Goal: Information Seeking & Learning: Check status

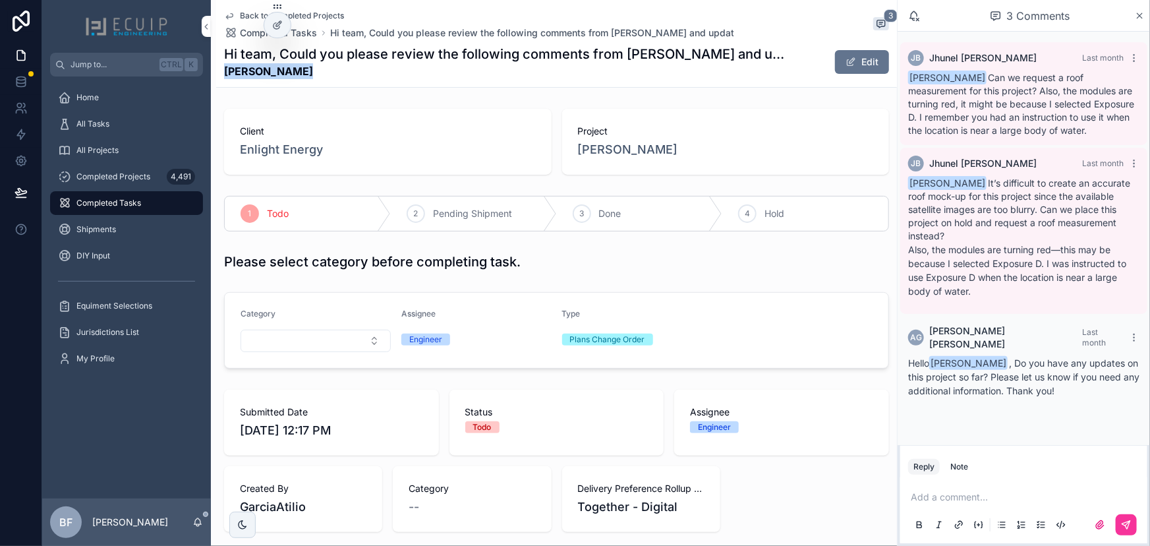
drag, startPoint x: 290, startPoint y: 73, endPoint x: 223, endPoint y: 68, distance: 66.7
click at [224, 68] on strong "Erich Marzolf" at bounding box center [507, 71] width 566 height 16
copy strong "Erich Marzolf"
click at [607, 145] on span "Erich Marzolf" at bounding box center [628, 149] width 100 height 18
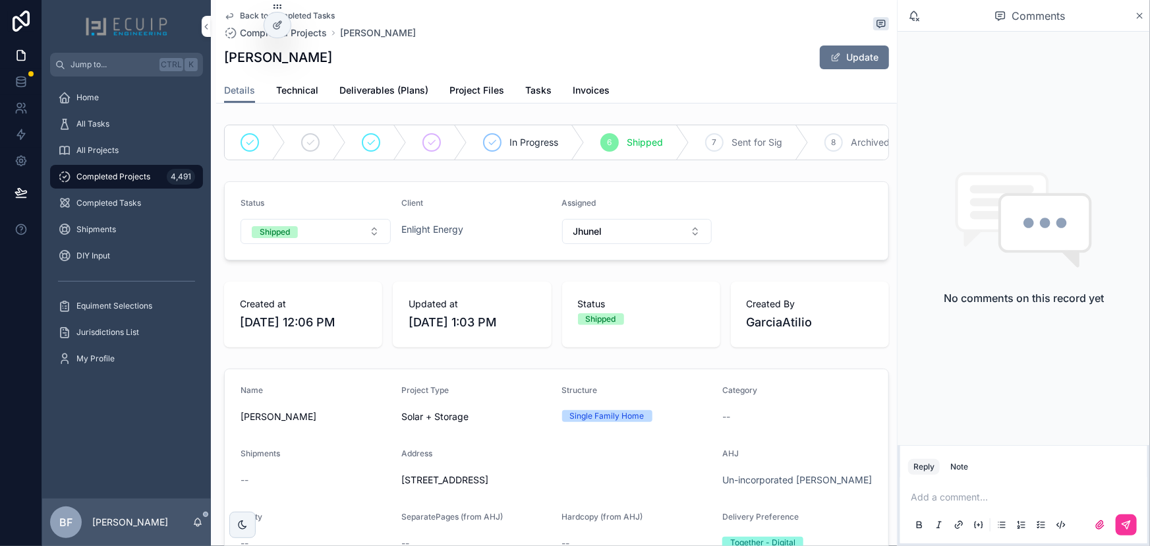
click at [542, 90] on span "Tasks" at bounding box center [538, 90] width 26 height 13
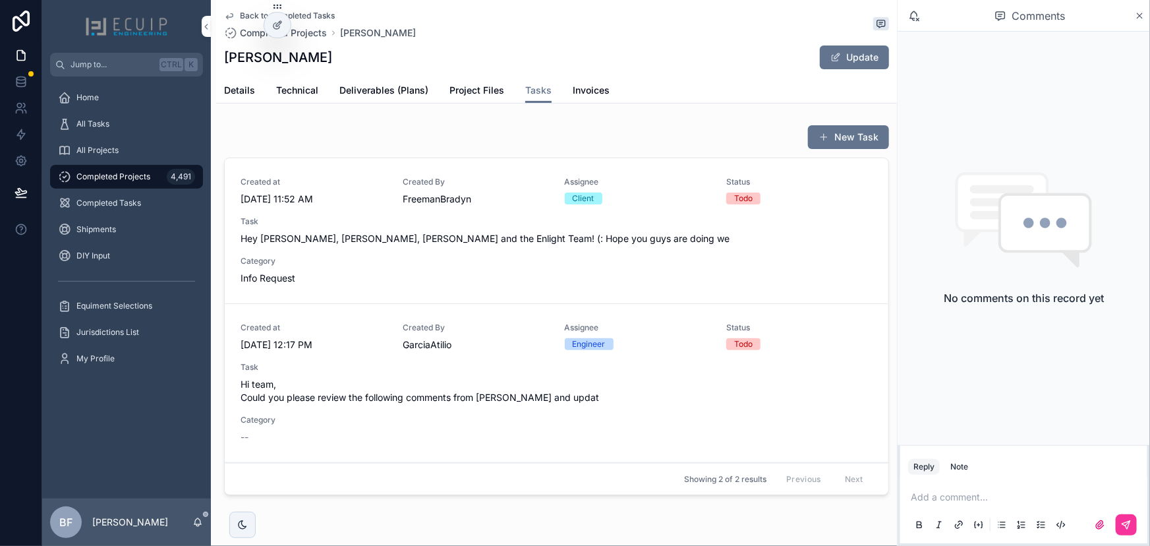
click at [586, 241] on span "Hey Atilo, Alex, Mirian and the Enlight Team! (: Hope you guys are doing we" at bounding box center [557, 238] width 632 height 13
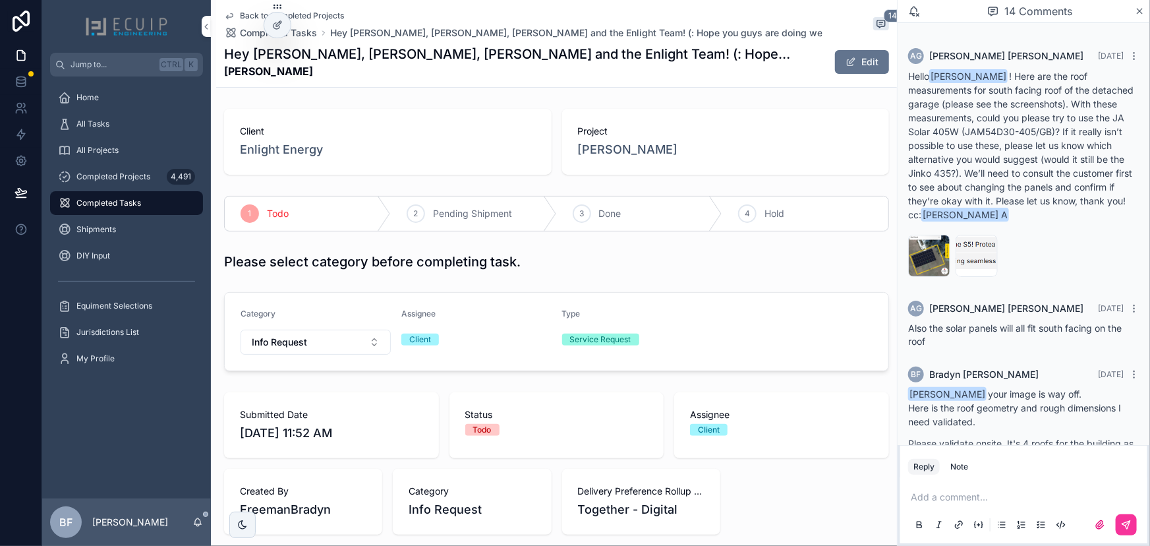
scroll to position [506, 0]
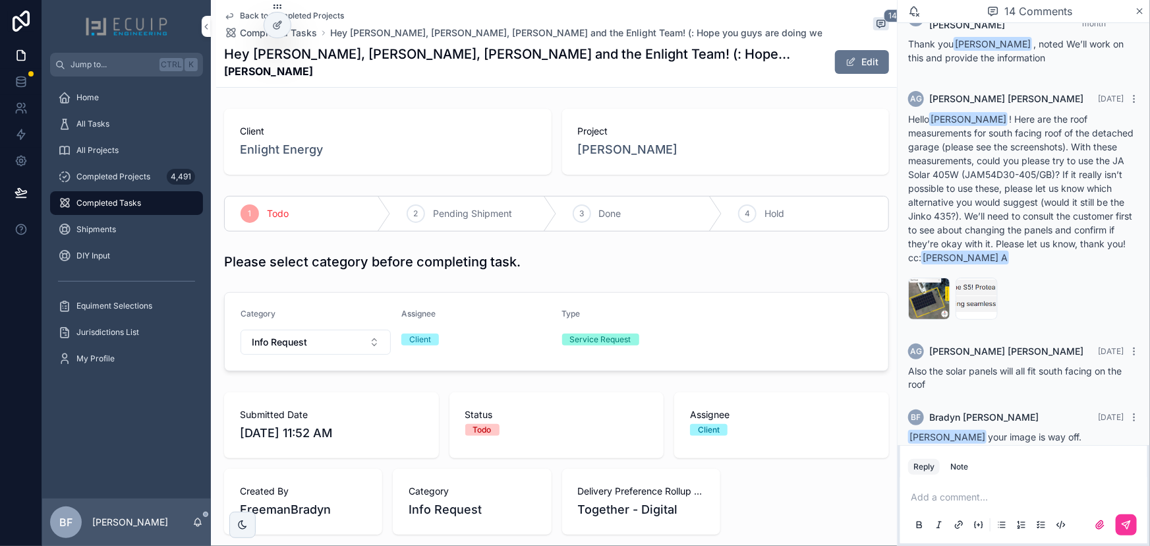
click at [913, 291] on div "728b05ac21bc420f92f975f413f18768-(1) .png" at bounding box center [929, 298] width 42 height 42
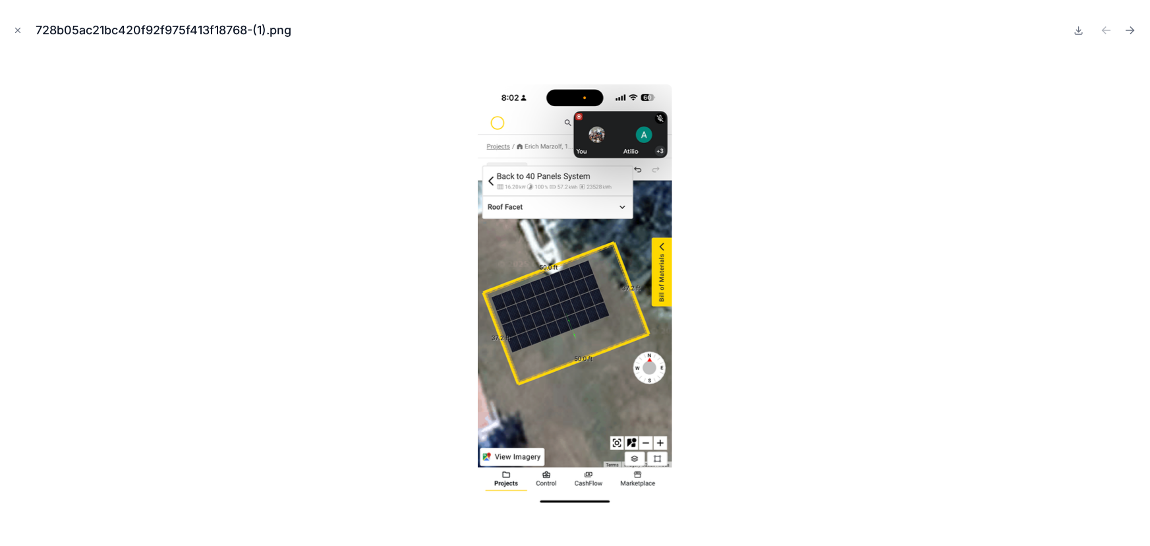
click at [1076, 29] on icon at bounding box center [1079, 30] width 11 height 11
click at [22, 42] on div "728b05ac21bc420f92f975f413f18768-(1).png" at bounding box center [575, 31] width 1129 height 40
click at [18, 32] on icon "Close modal" at bounding box center [17, 30] width 9 height 9
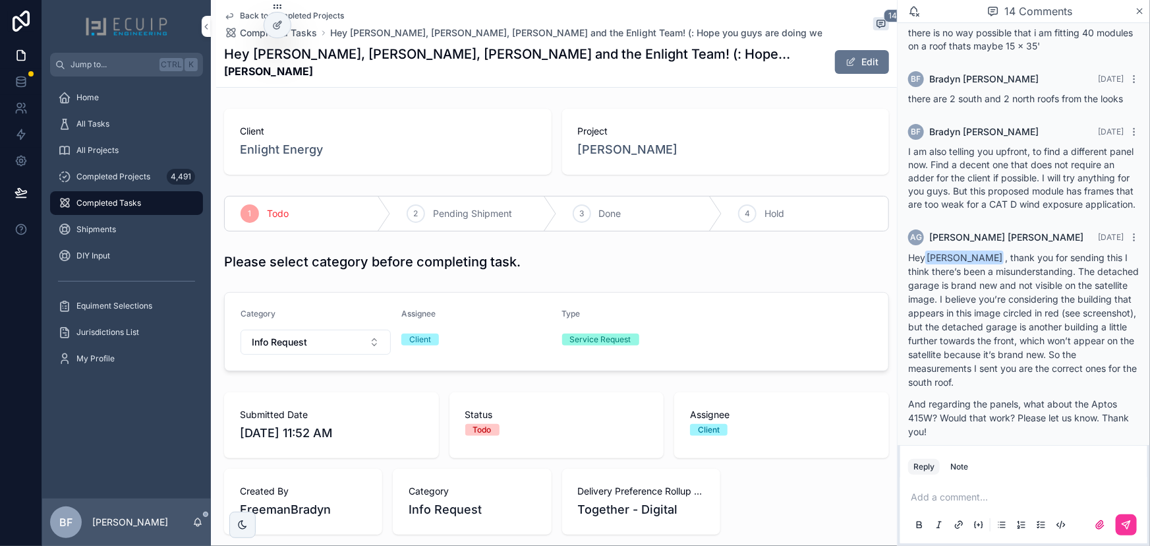
scroll to position [1138, 0]
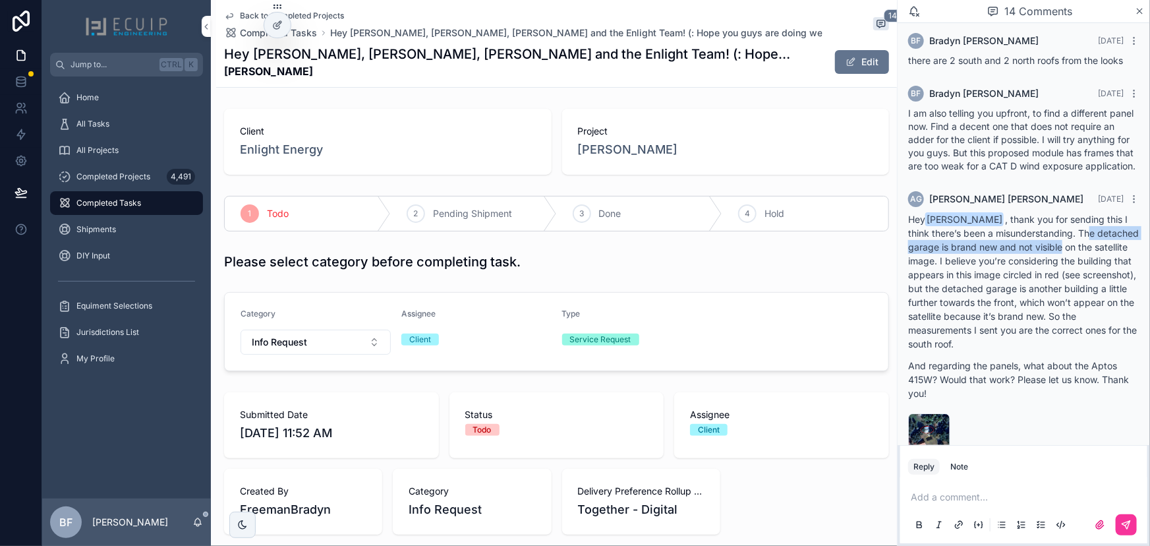
drag, startPoint x: 1089, startPoint y: 233, endPoint x: 1106, endPoint y: 250, distance: 24.7
click at [1106, 250] on p "Hey Bradyn Freeman , thank you for sending this I think there’s been a misunder…" at bounding box center [1023, 281] width 231 height 138
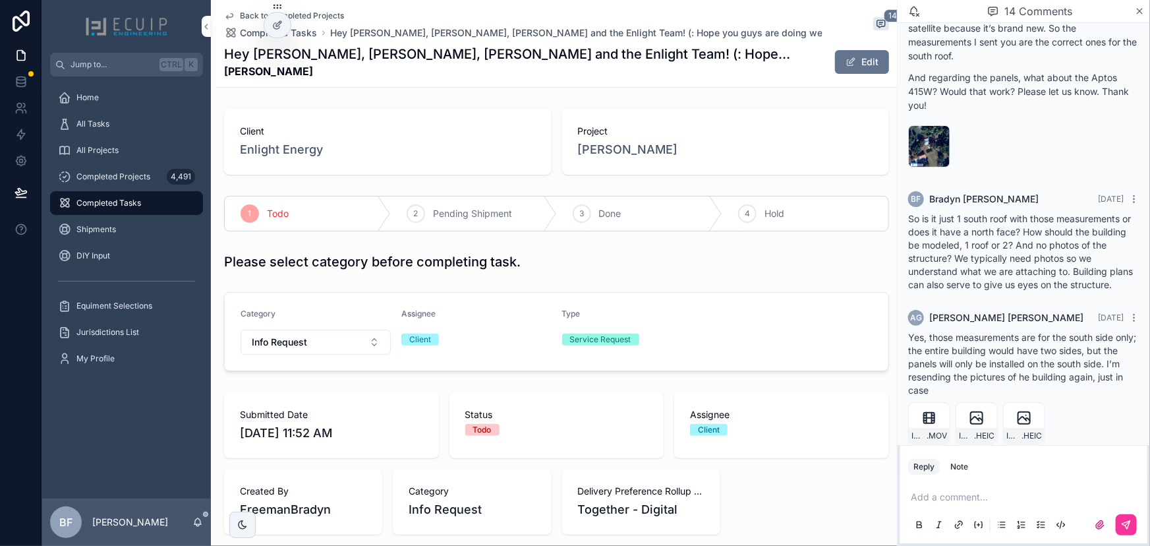
scroll to position [1438, 0]
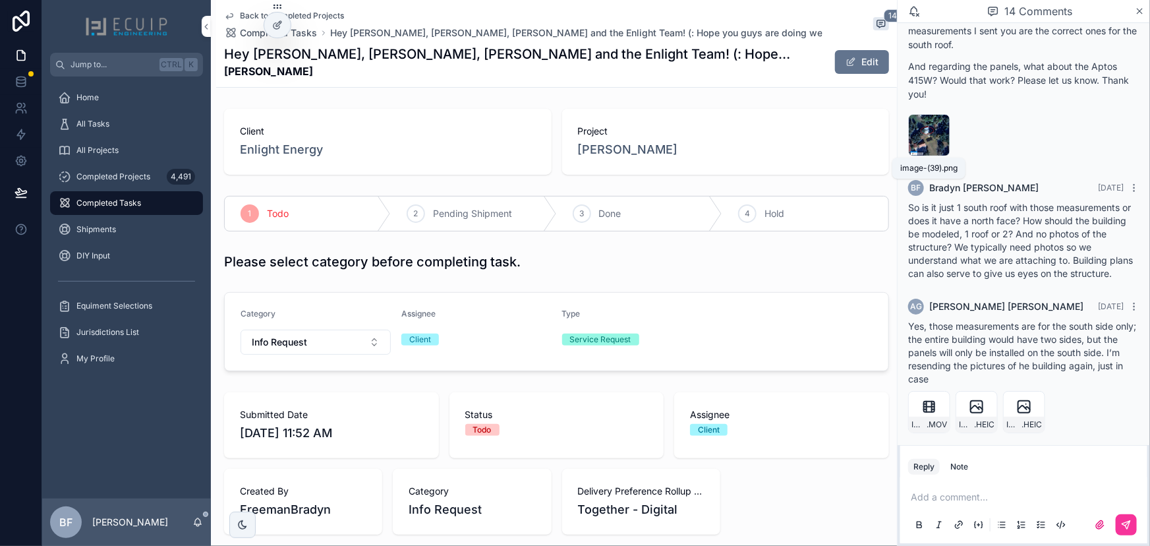
click at [0, 0] on span "image-(39)" at bounding box center [0, 0] width 0 height 0
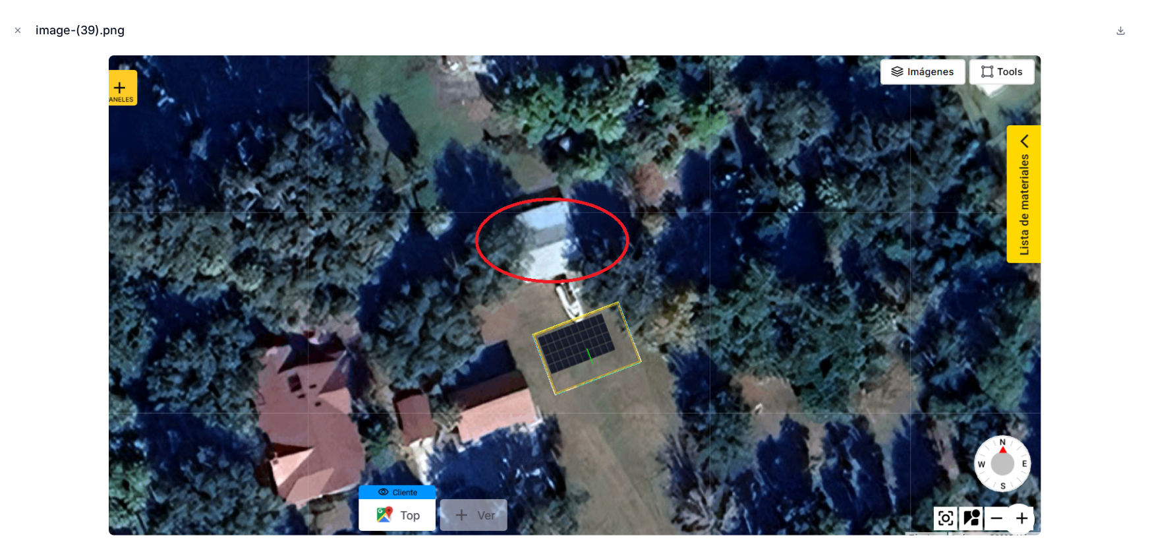
click at [17, 26] on icon "Close modal" at bounding box center [17, 30] width 9 height 9
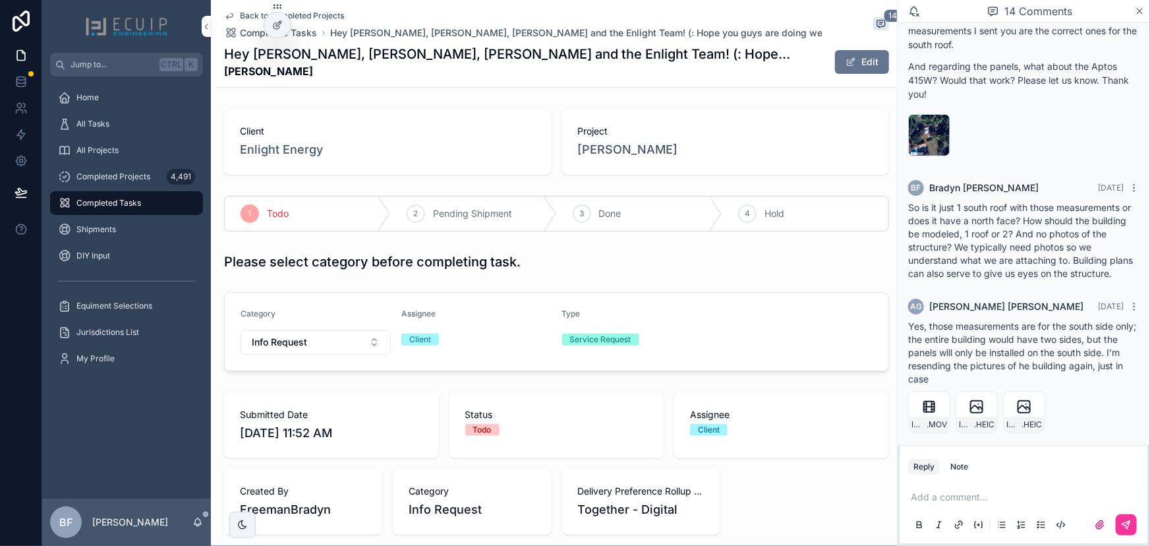
scroll to position [1464, 0]
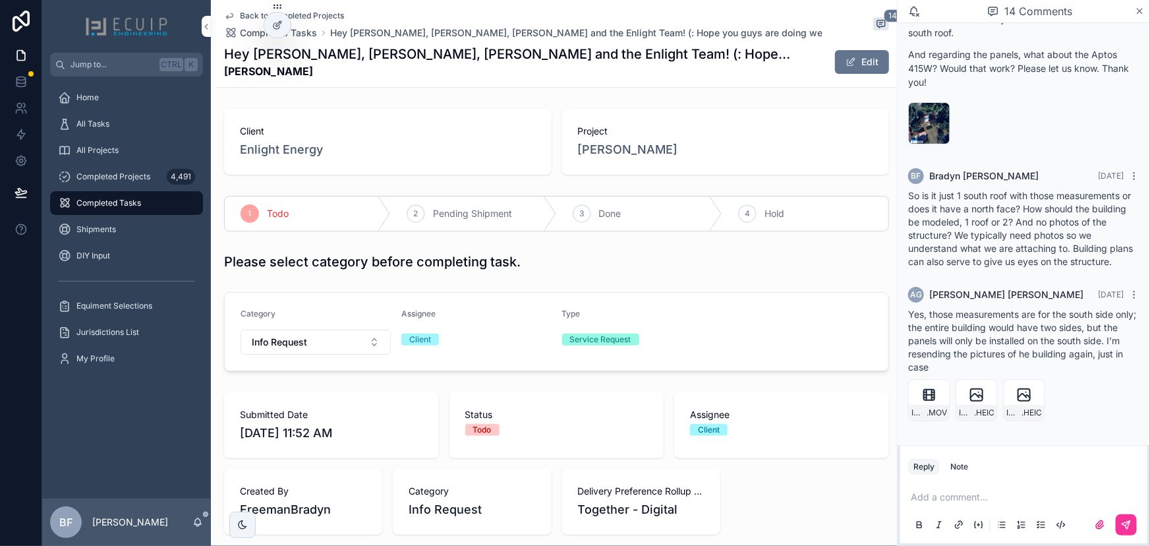
click at [0, 0] on icon "scrollable content" at bounding box center [0, 0] width 0 height 0
click at [582, 148] on span "Erich Marzolf" at bounding box center [628, 149] width 100 height 18
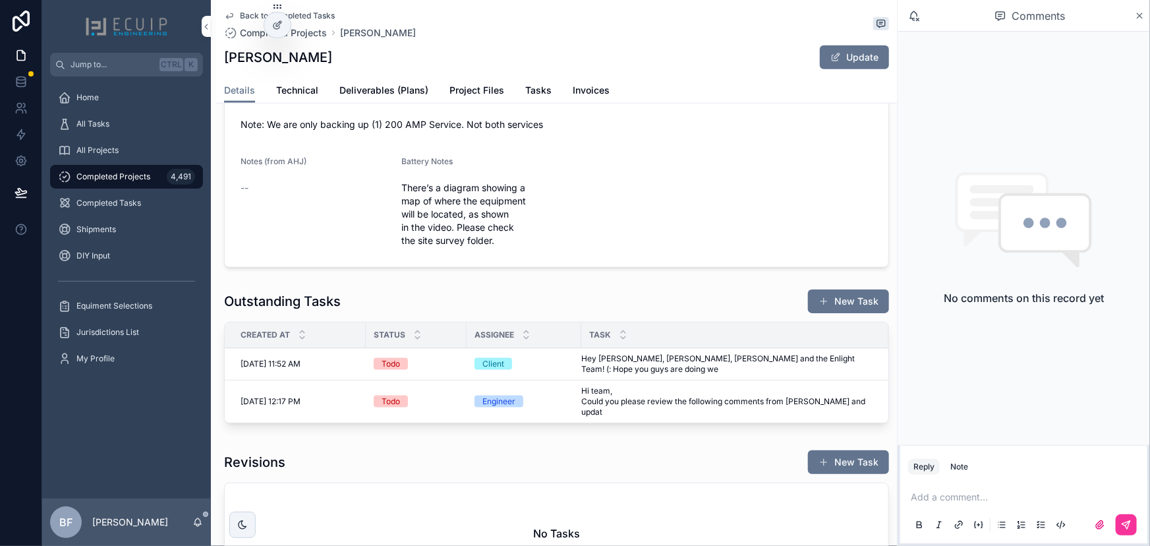
scroll to position [599, 0]
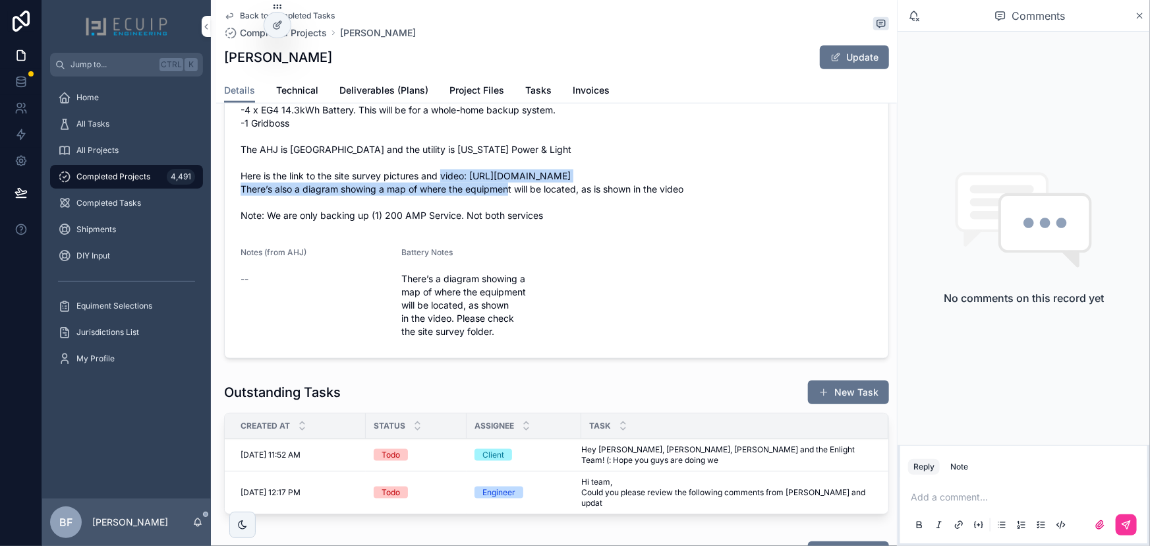
drag, startPoint x: 448, startPoint y: 192, endPoint x: 473, endPoint y: 187, distance: 25.7
click at [473, 187] on span "This is a Solar roof mount + battery. We’re installing: -40 JA Solar of 405W (J…" at bounding box center [557, 143] width 632 height 158
copy span "https://drive.google.com/drive/folders/1MAEQKI4Etqinwmwk8LrqGFLWL3HedGuL?usp=sh…"
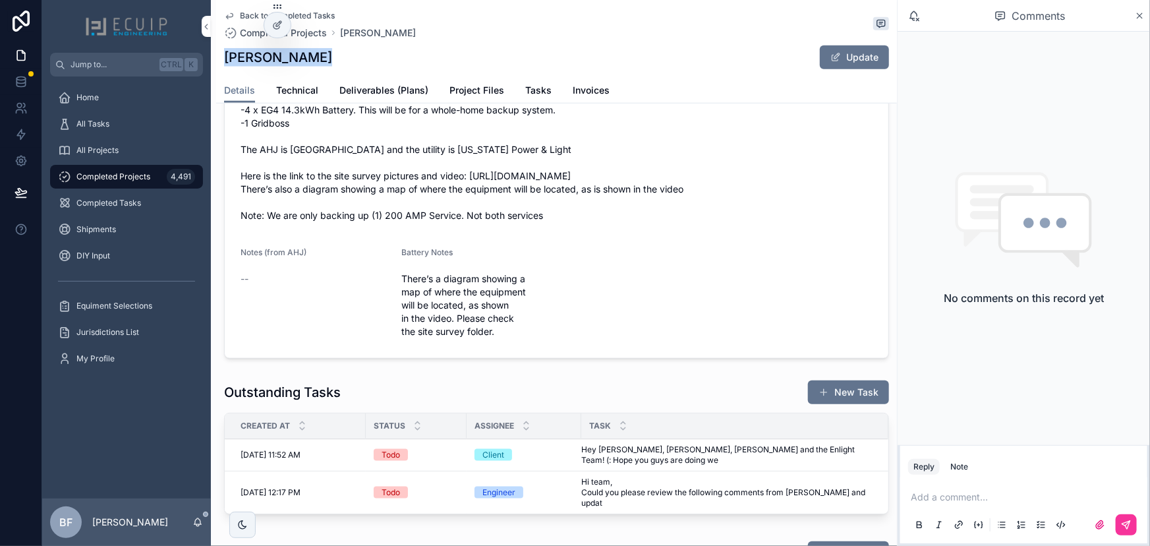
drag, startPoint x: 306, startPoint y: 52, endPoint x: 221, endPoint y: 59, distance: 85.3
click at [221, 59] on div "Back to Completed Tasks Completed Projects Erich Marzolf Erich Marzolf Update D…" at bounding box center [556, 51] width 681 height 103
copy h1 "Erich Marzolf"
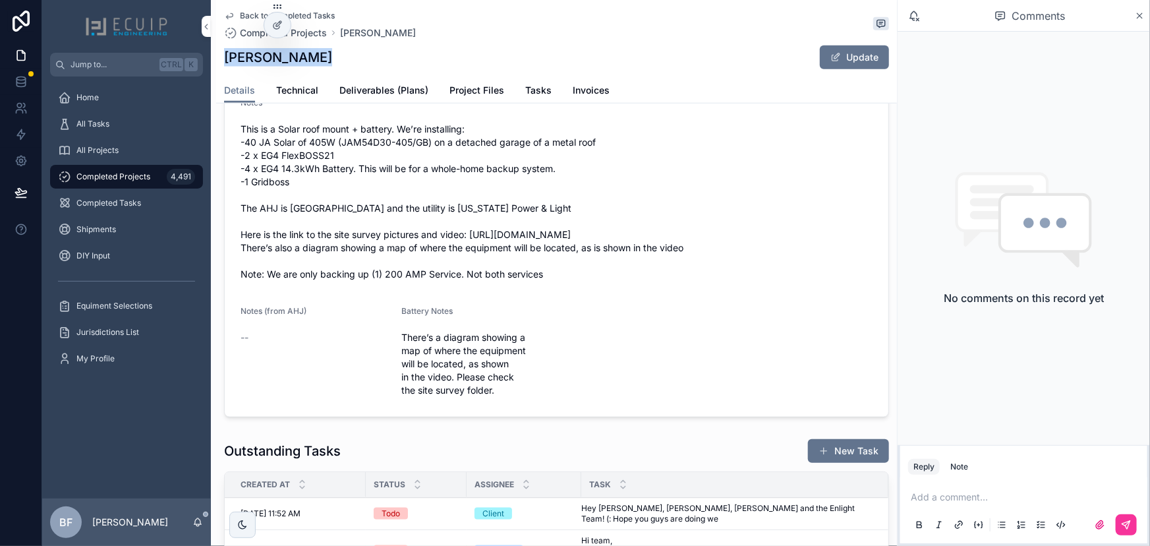
scroll to position [539, 0]
click at [745, 179] on span "This is a Solar roof mount + battery. We’re installing: -40 JA Solar of 405W (J…" at bounding box center [557, 203] width 632 height 158
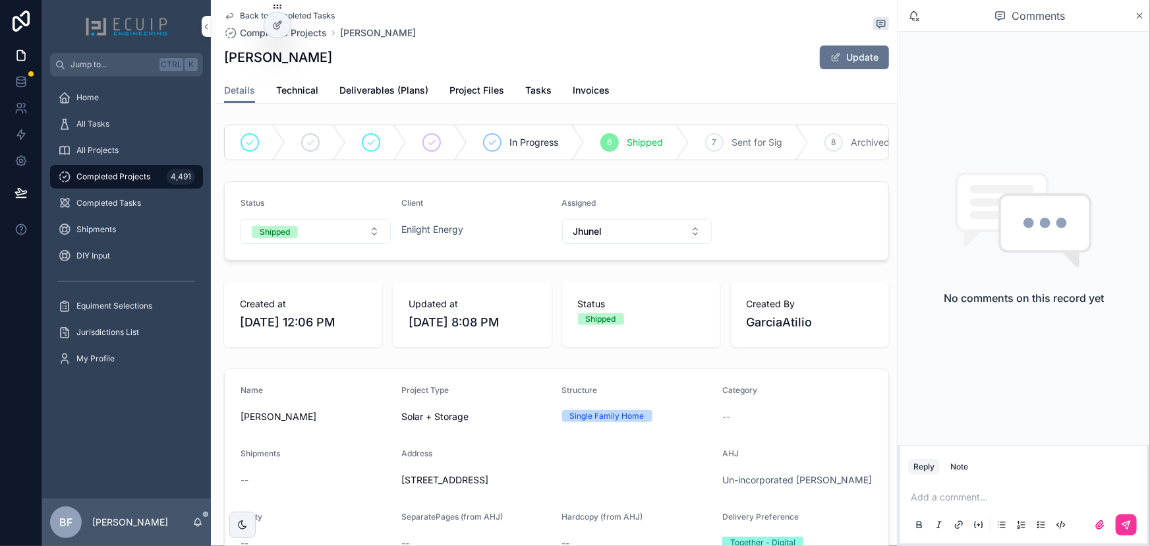
scroll to position [0, 0]
click at [534, 87] on span "Tasks" at bounding box center [538, 90] width 26 height 13
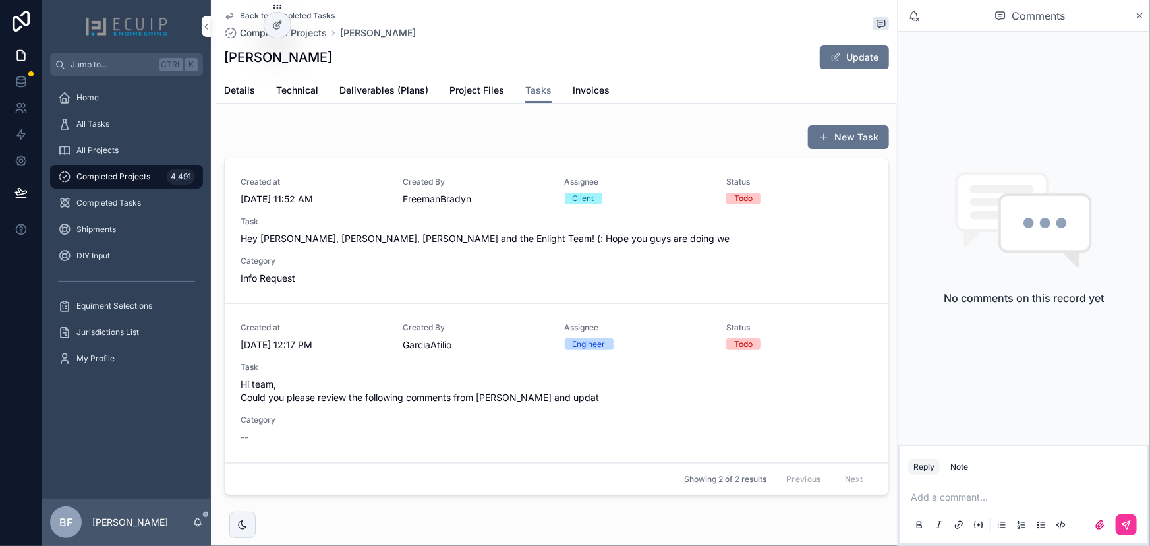
click at [534, 454] on link "Created at 9/18/2025 12:17 PM Created By GarciaAtilio Assignee Engineer Status …" at bounding box center [557, 383] width 664 height 159
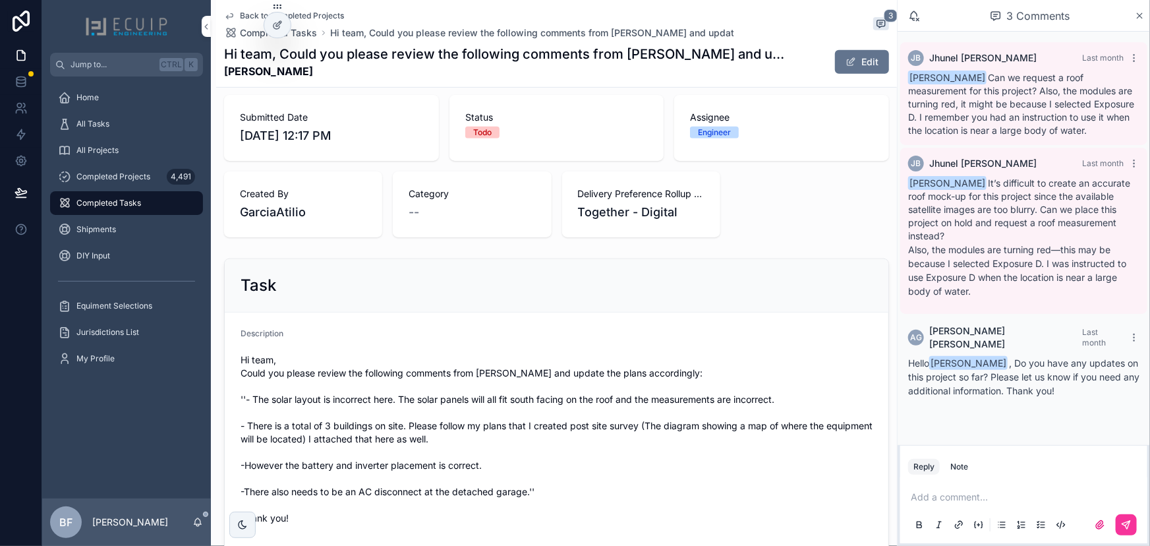
scroll to position [299, 0]
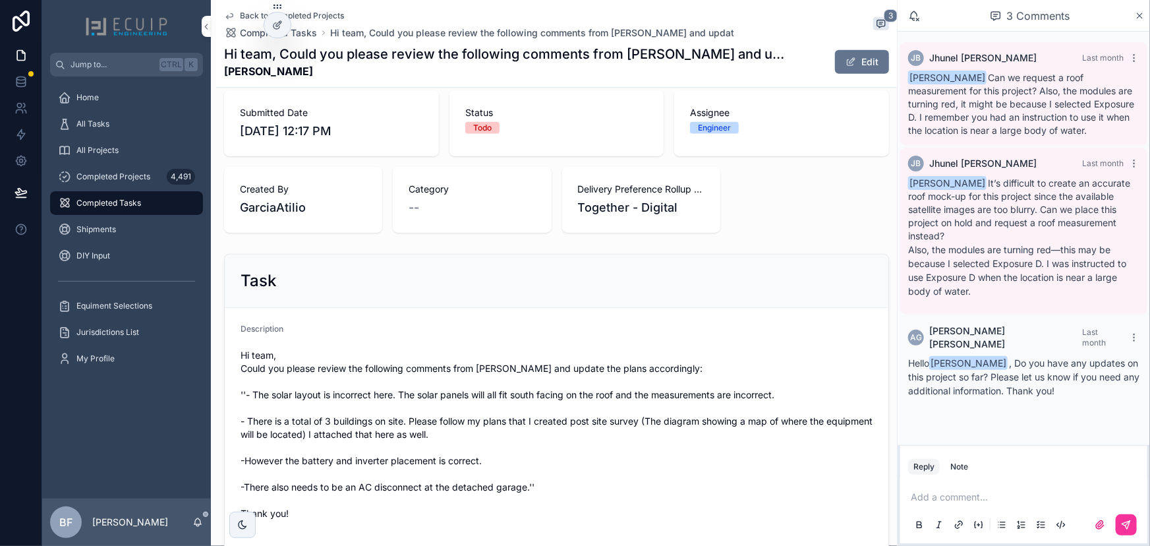
click at [131, 133] on div "All Tasks" at bounding box center [126, 123] width 137 height 21
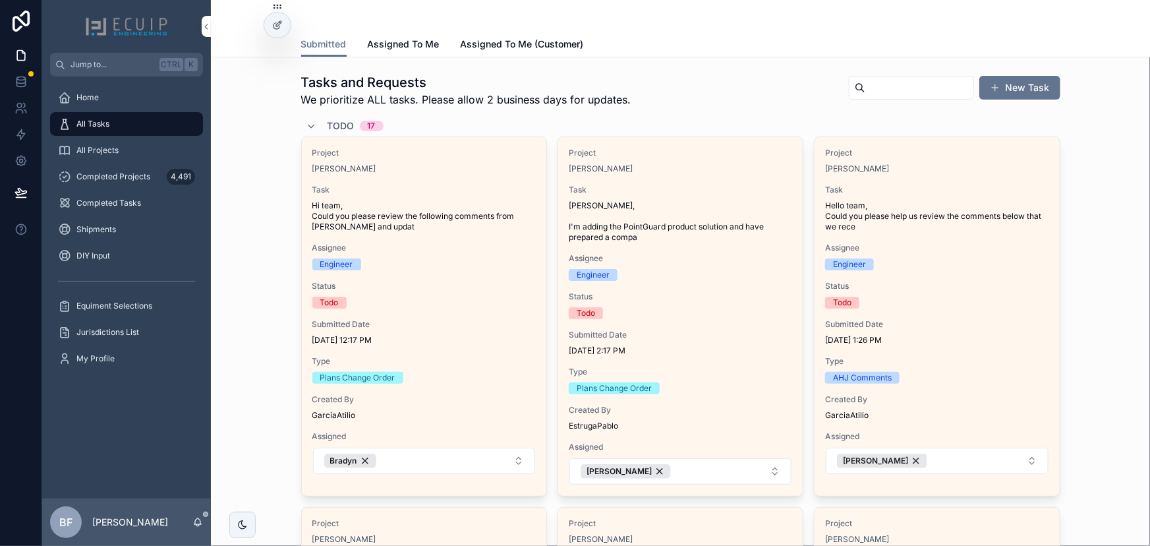
click at [309, 125] on icon "scrollable content" at bounding box center [311, 126] width 11 height 11
